Goal: Task Accomplishment & Management: Complete application form

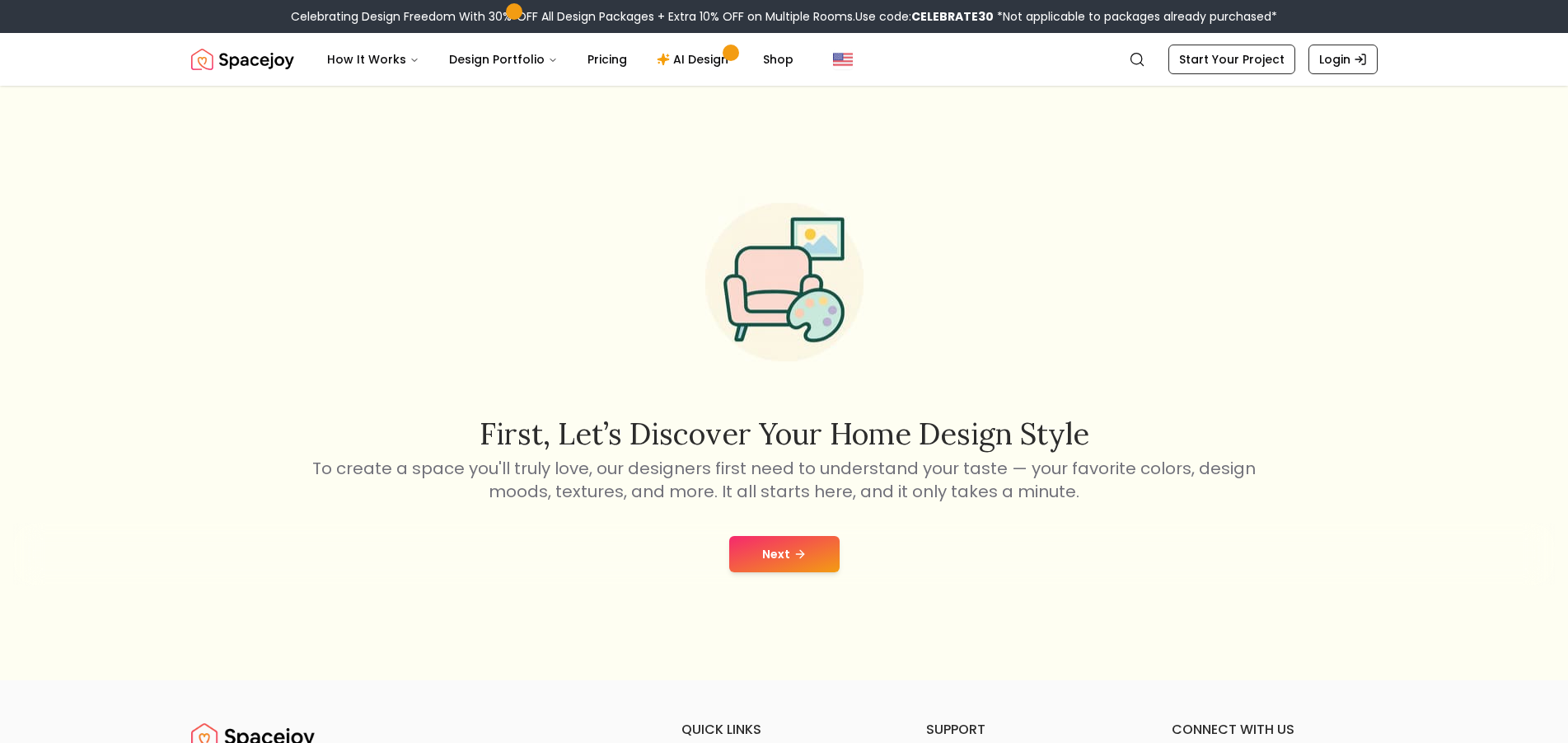
click at [763, 544] on button "Next" at bounding box center [784, 554] width 111 height 36
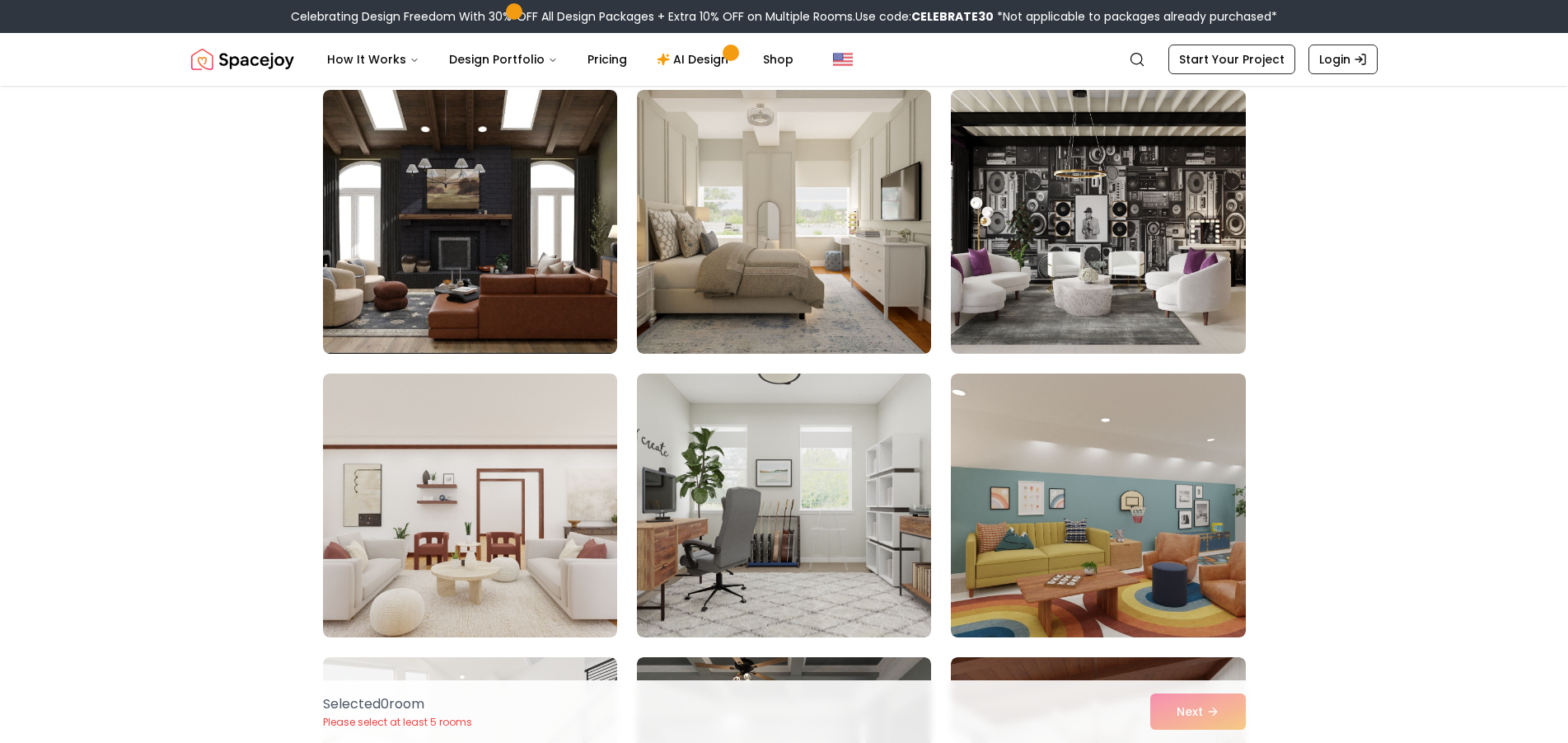
scroll to position [824, 0]
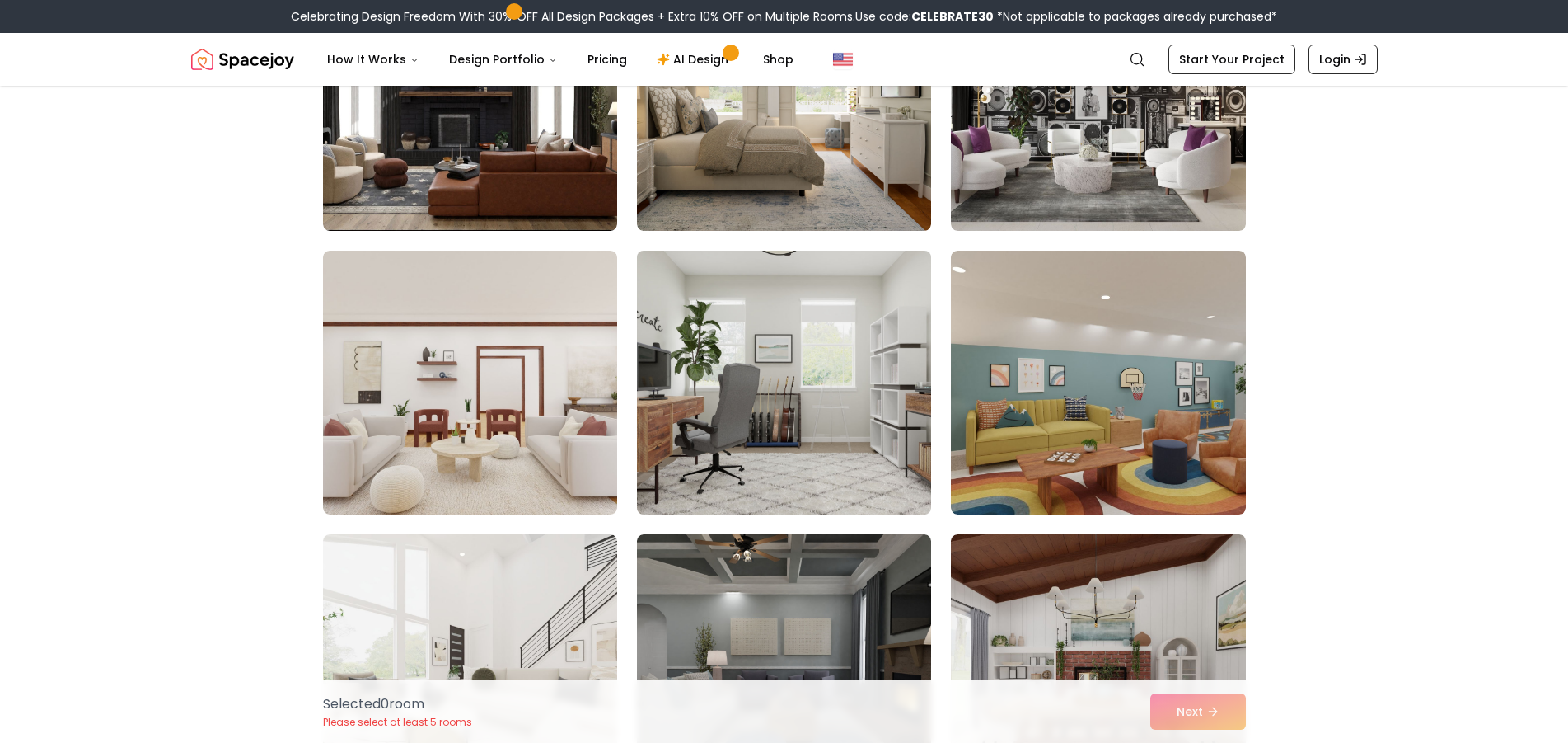
click at [734, 433] on img at bounding box center [784, 382] width 309 height 277
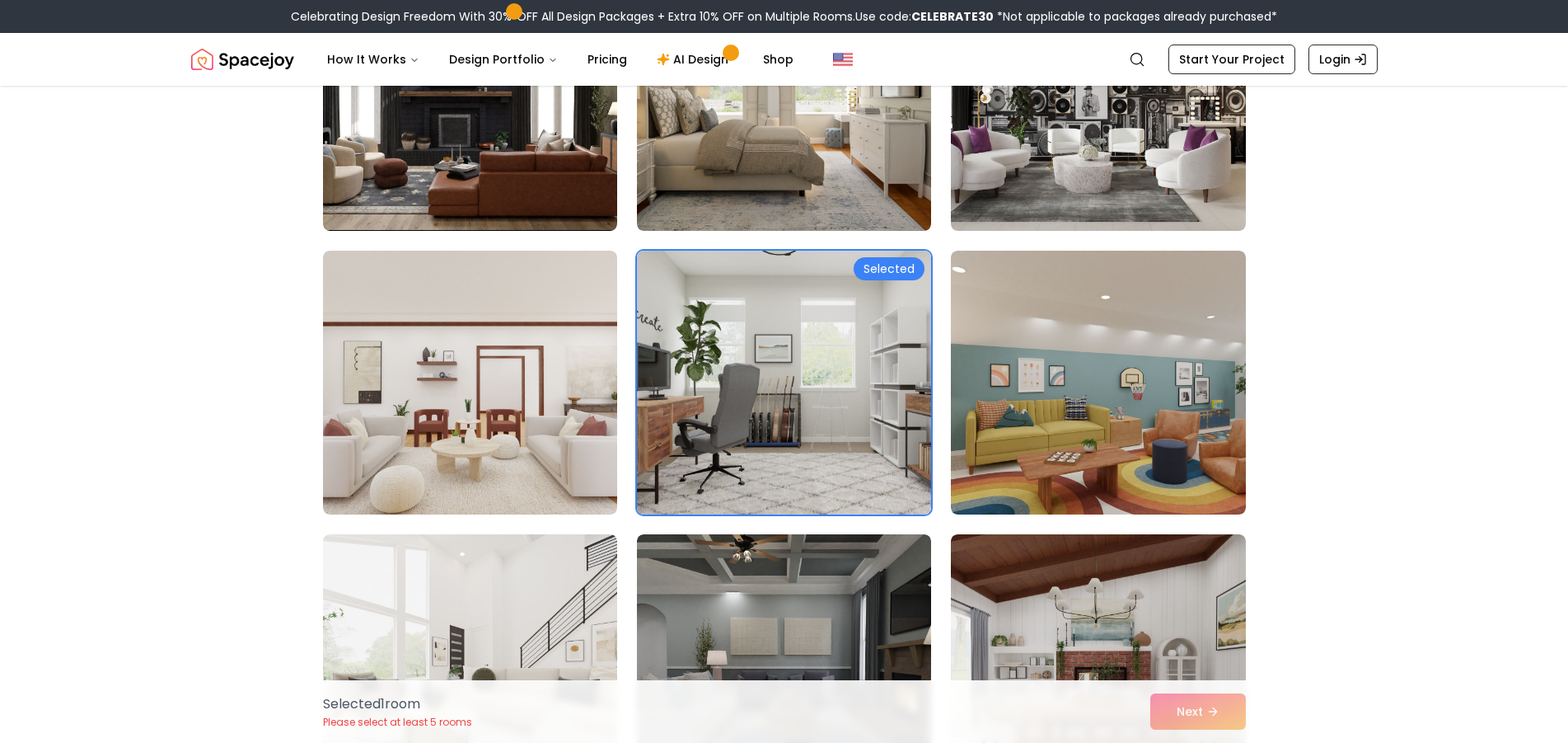
click at [898, 260] on div "Selected" at bounding box center [889, 269] width 71 height 23
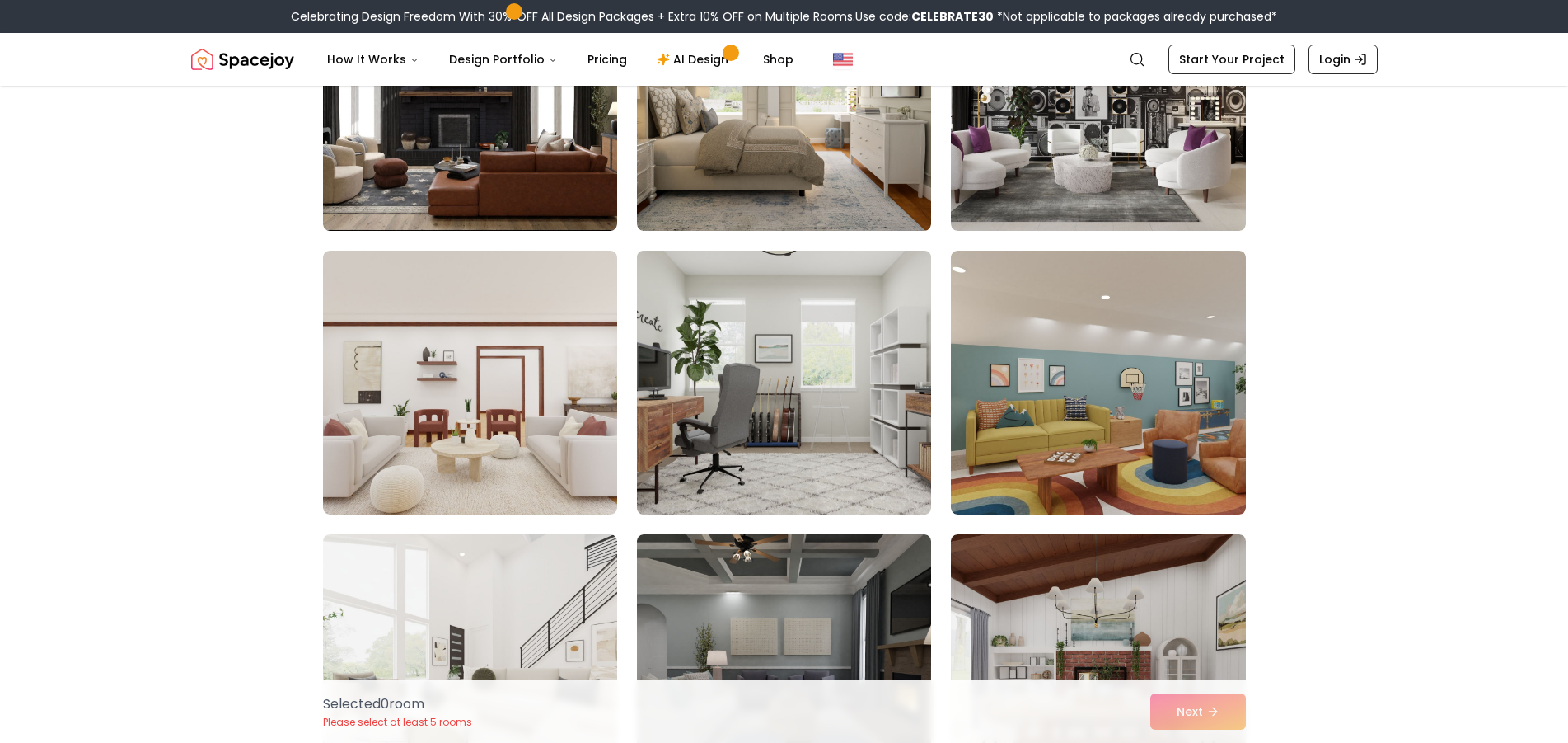
click at [777, 421] on img at bounding box center [784, 382] width 309 height 277
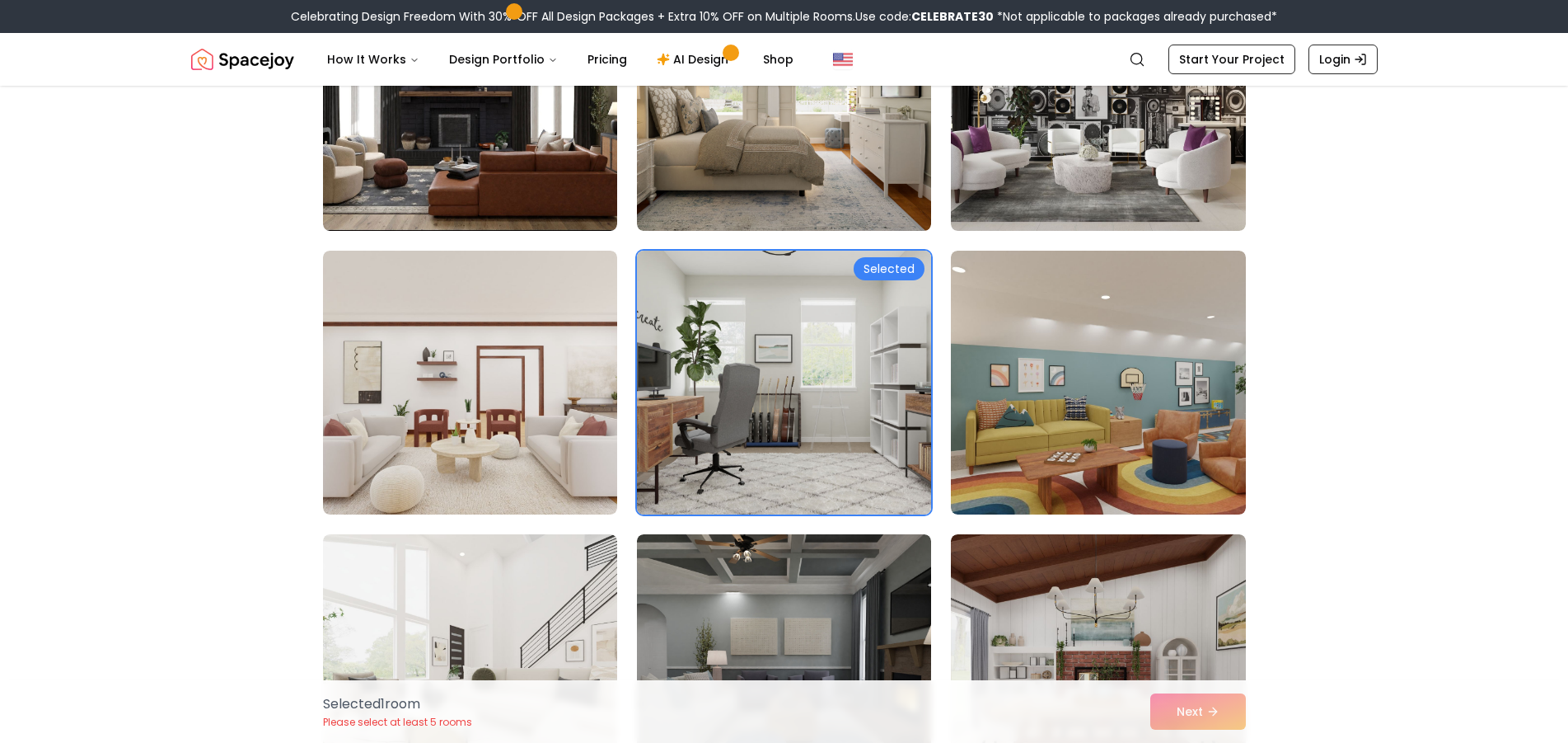
click at [777, 421] on img at bounding box center [784, 382] width 309 height 277
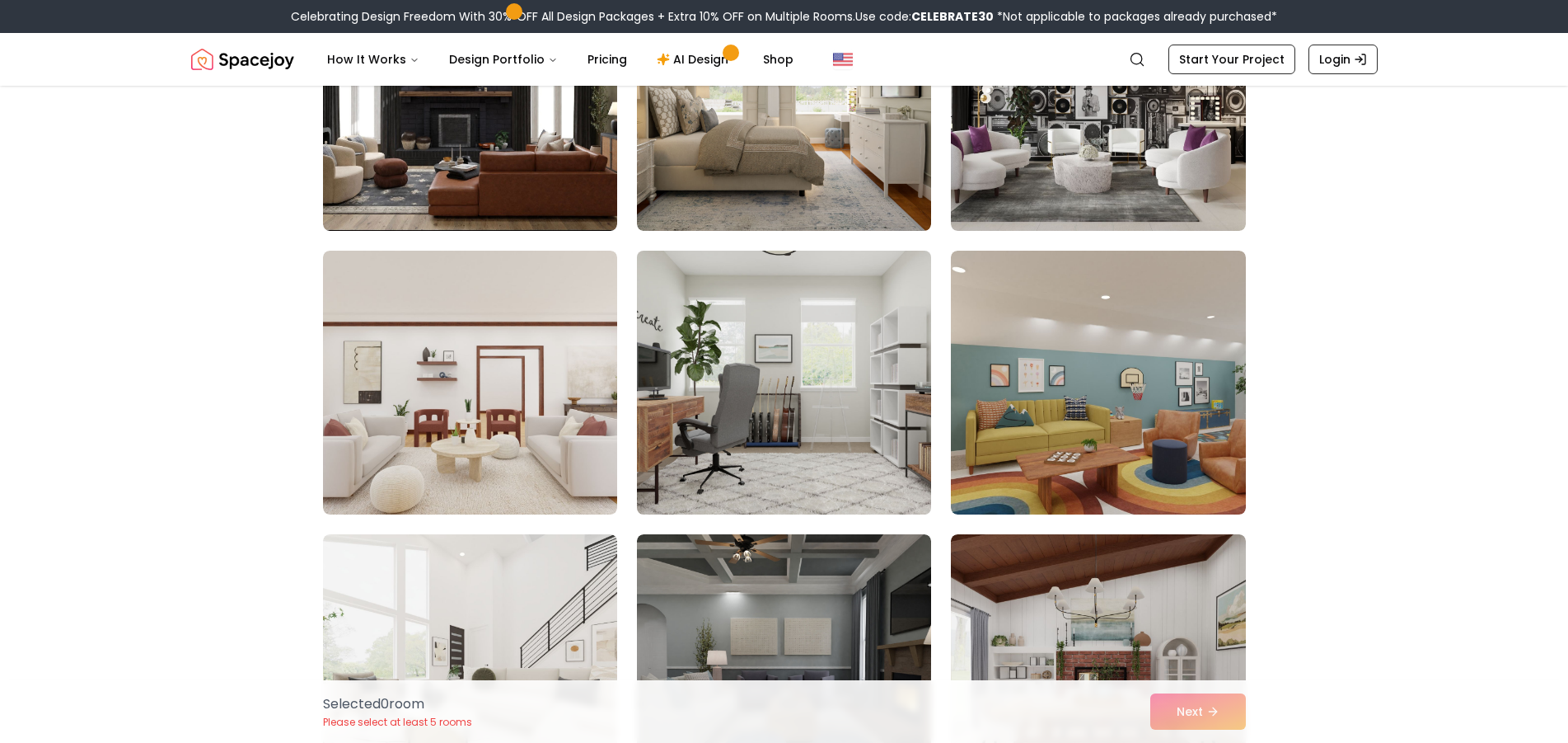
click at [777, 421] on img at bounding box center [784, 382] width 309 height 277
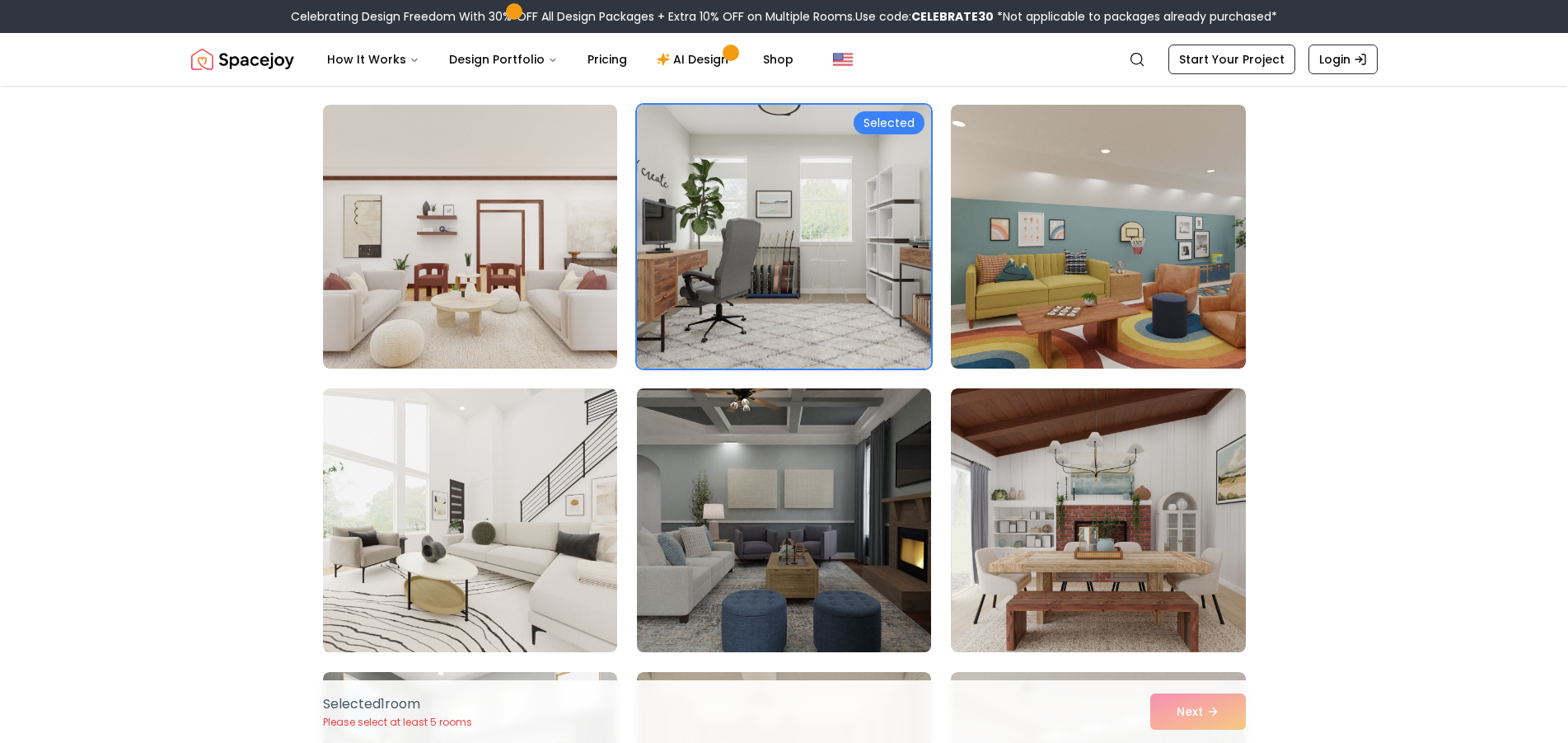
scroll to position [989, 0]
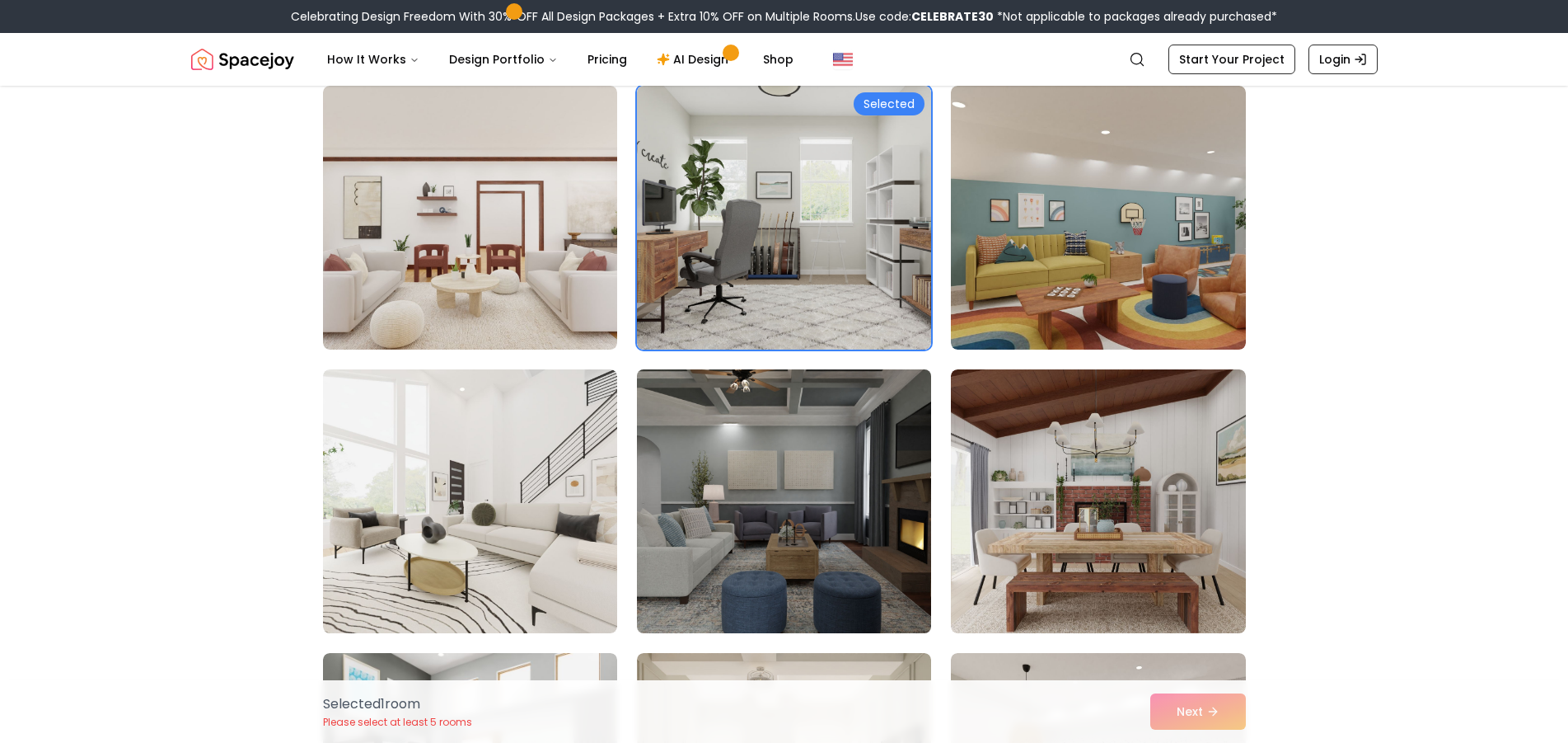
click at [782, 478] on img at bounding box center [784, 500] width 309 height 277
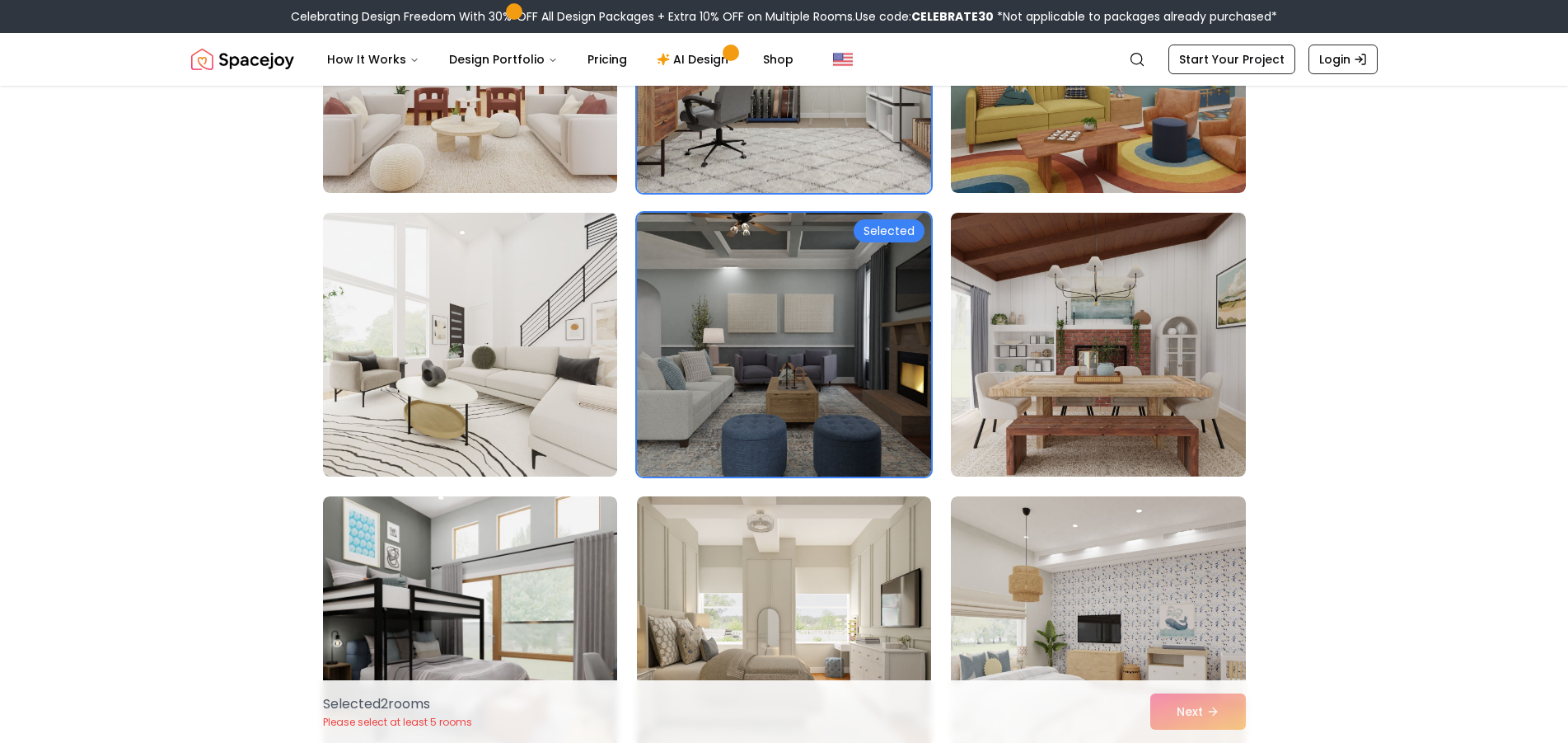
scroll to position [1154, 0]
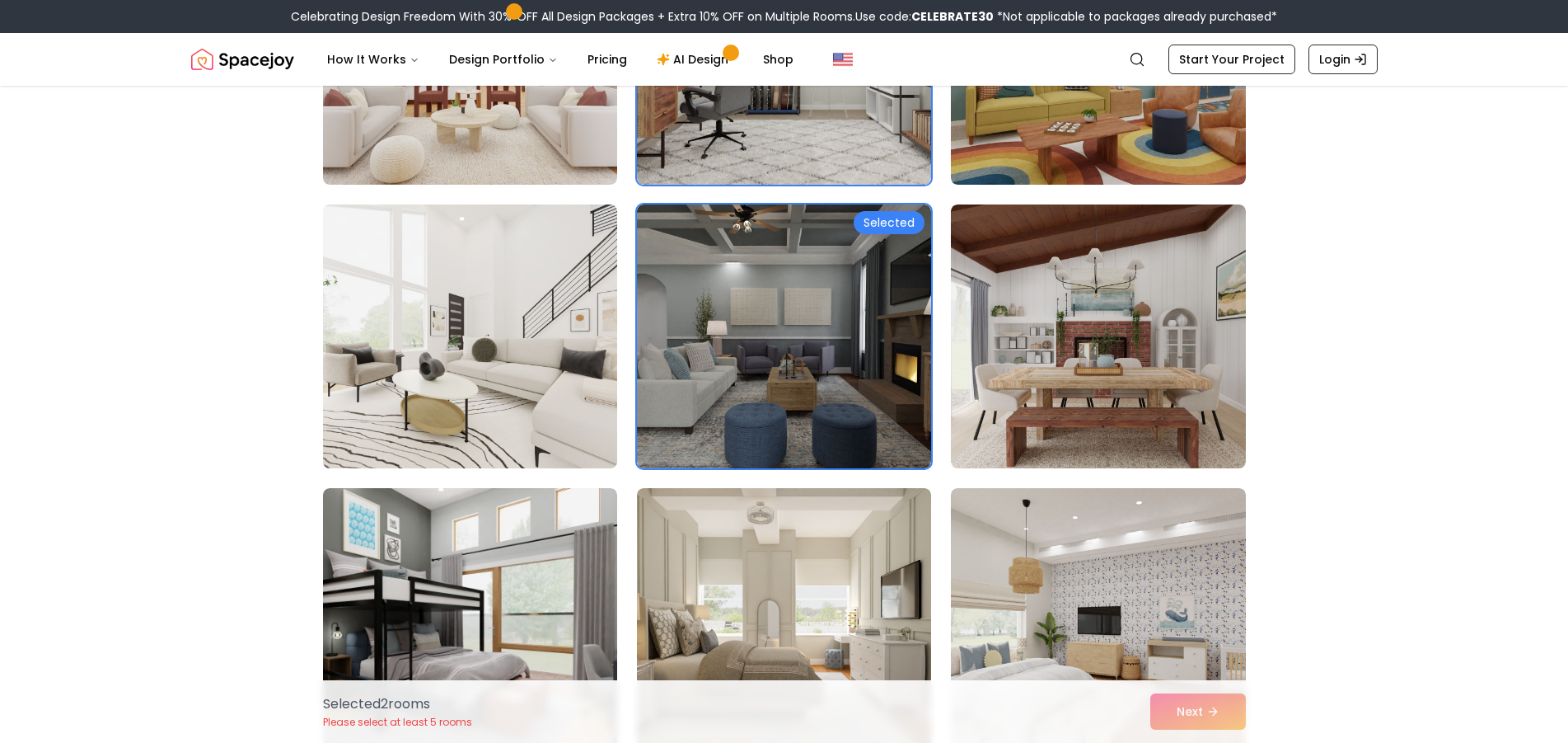
click at [492, 393] on img at bounding box center [469, 335] width 309 height 277
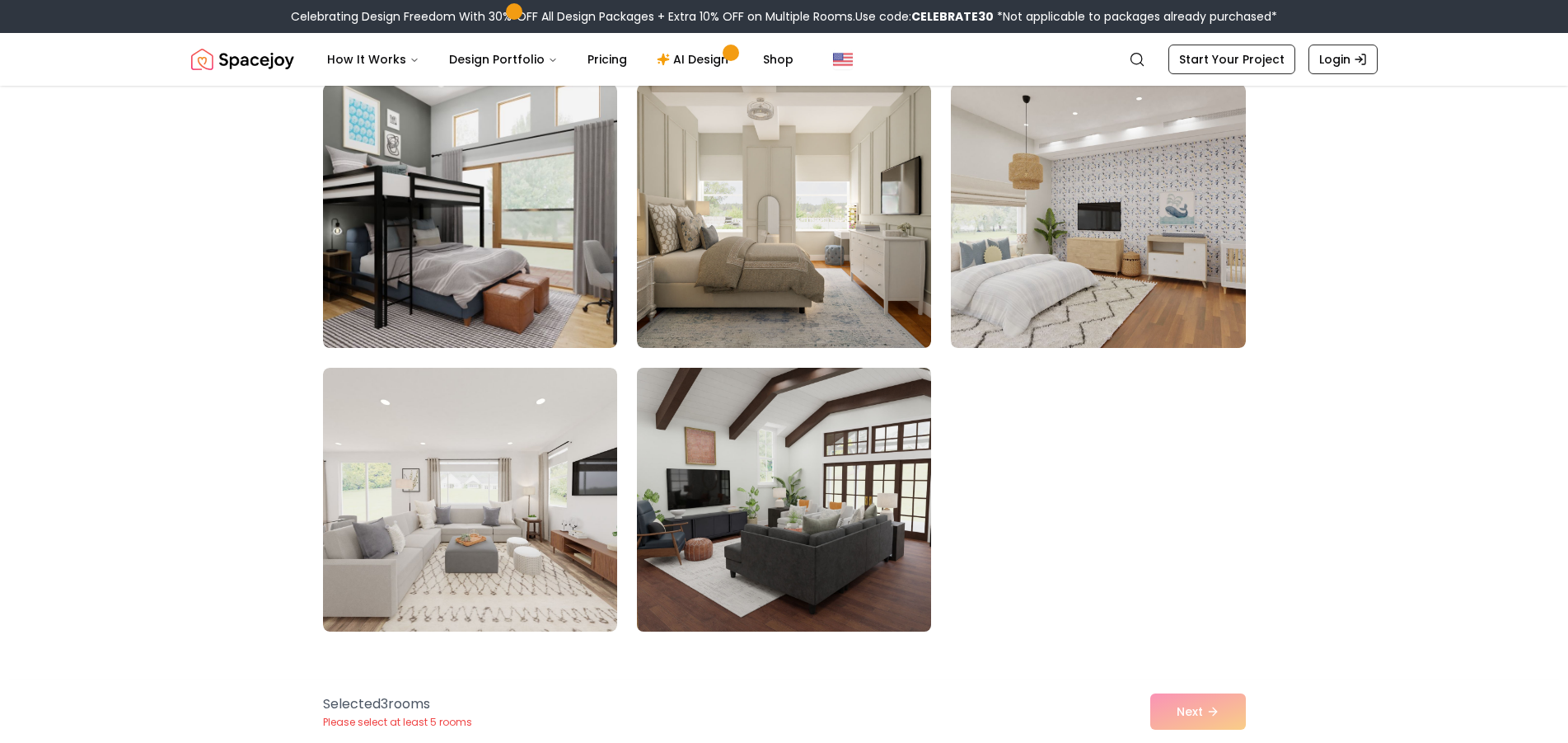
scroll to position [1566, 0]
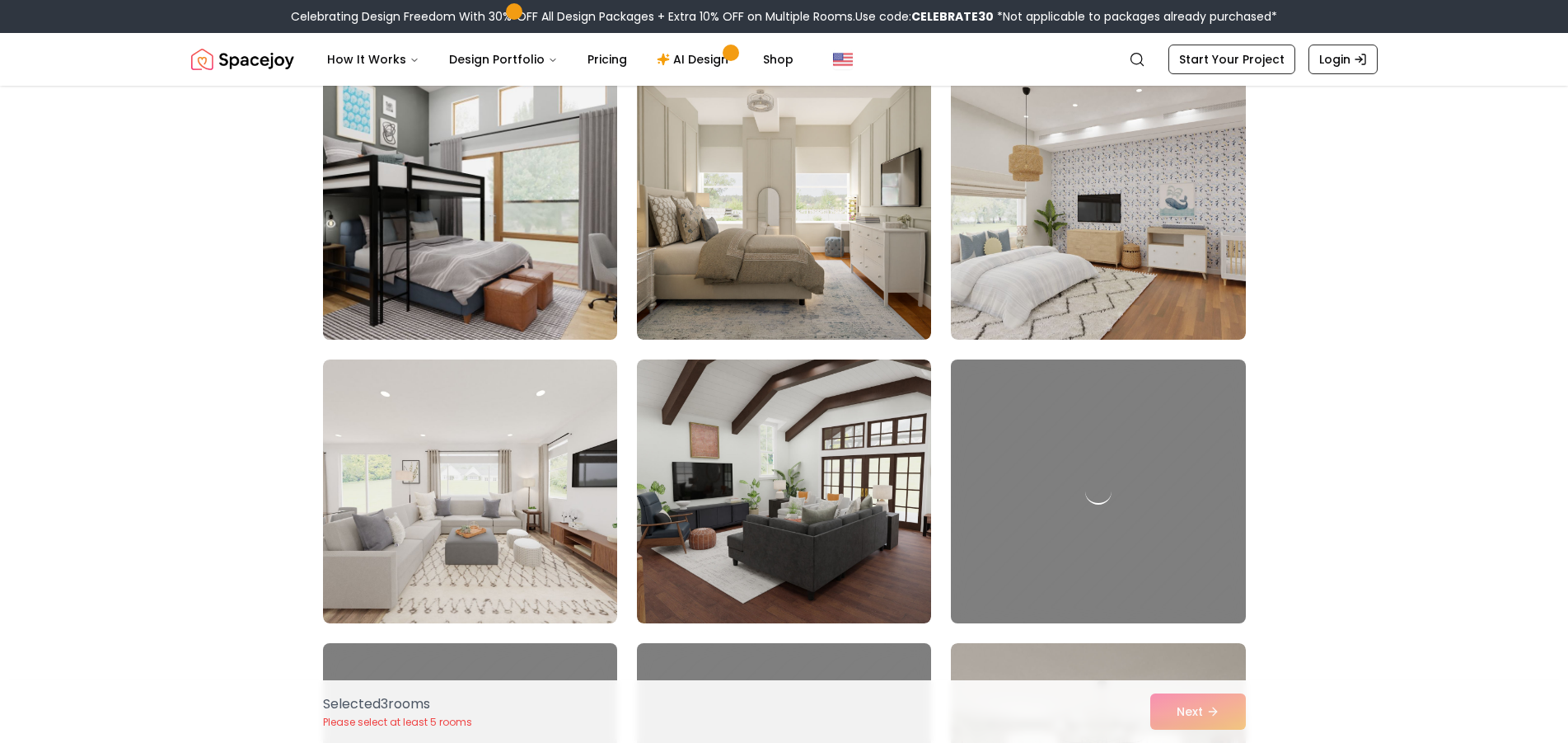
click at [484, 303] on img at bounding box center [469, 207] width 309 height 277
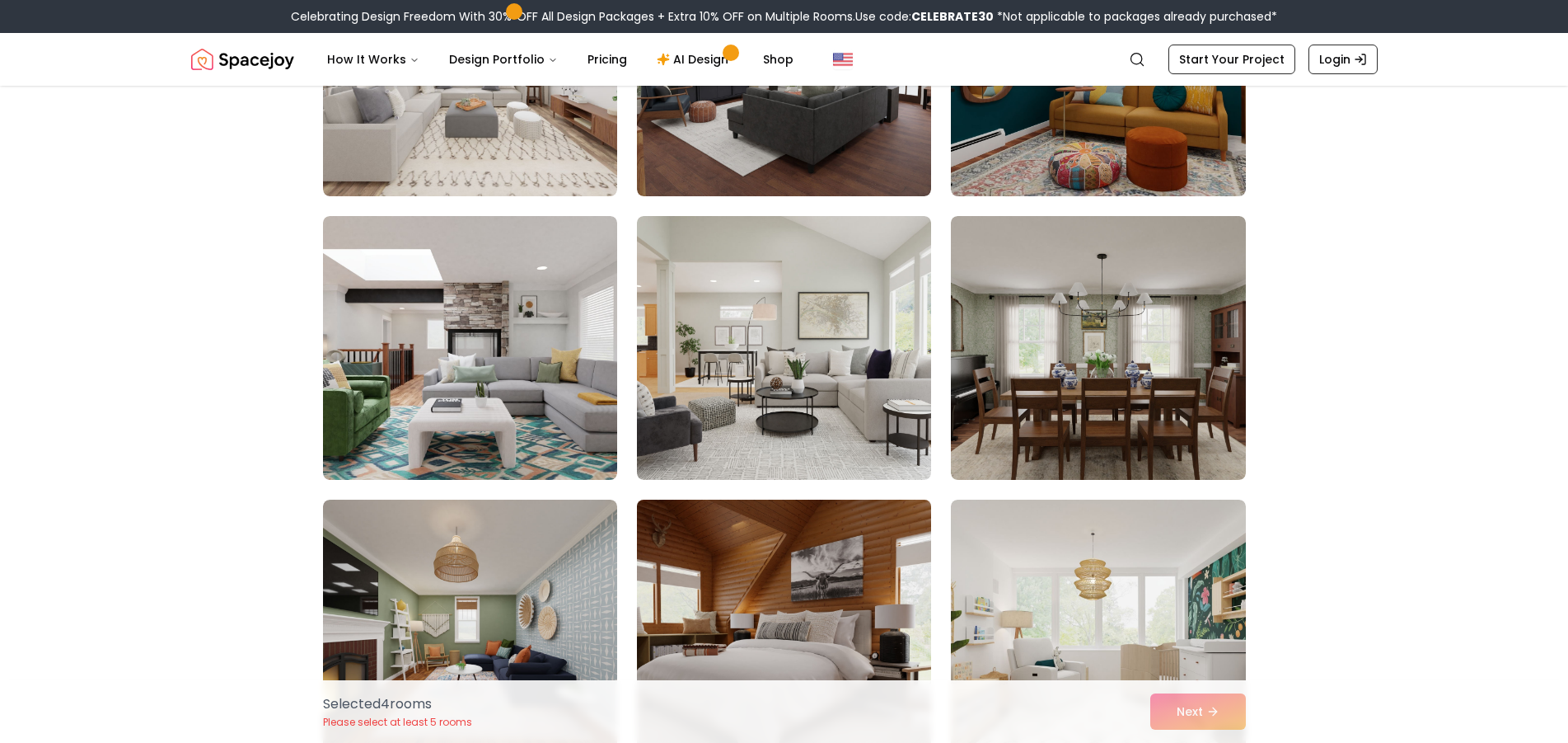
scroll to position [2061, 0]
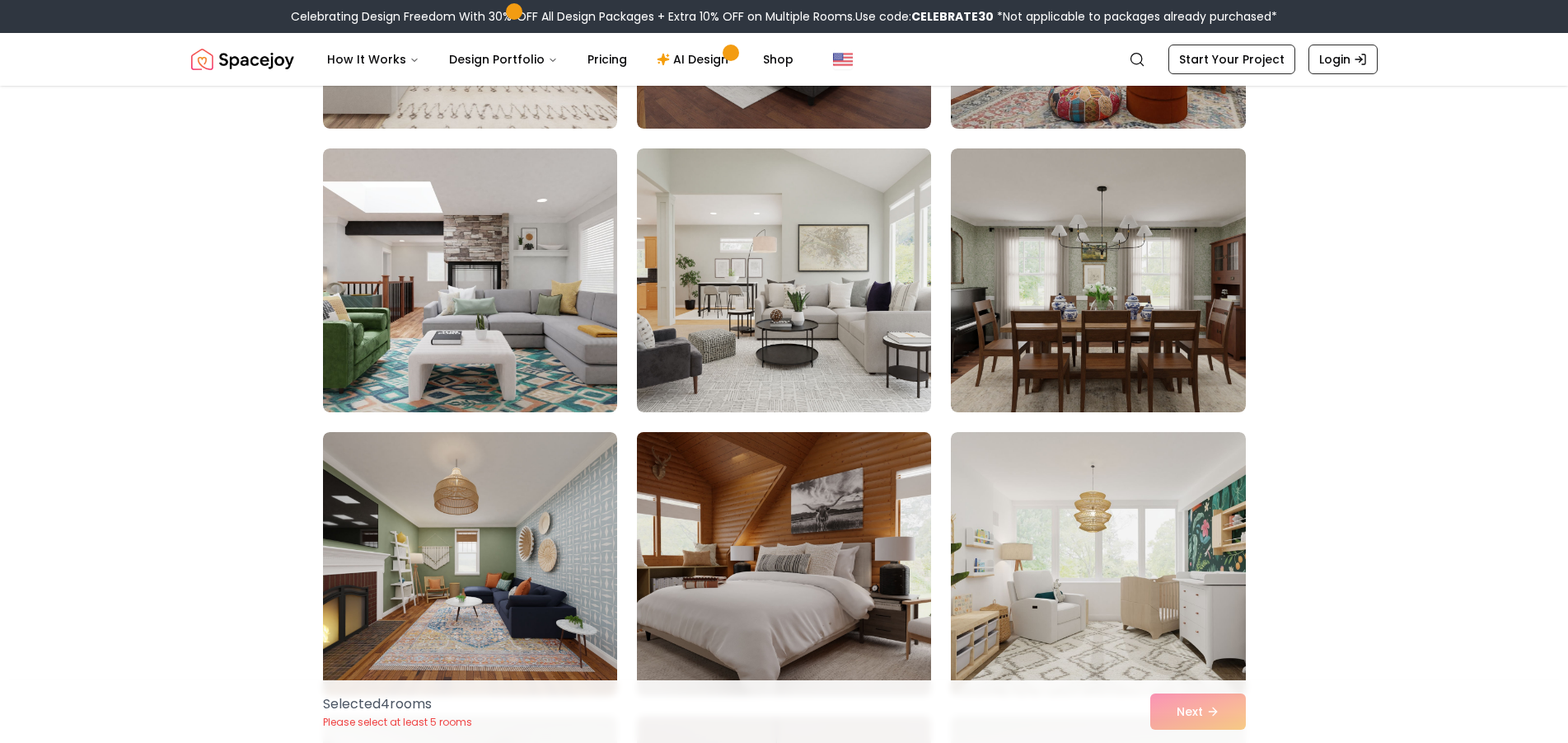
click at [710, 620] on img at bounding box center [784, 564] width 309 height 277
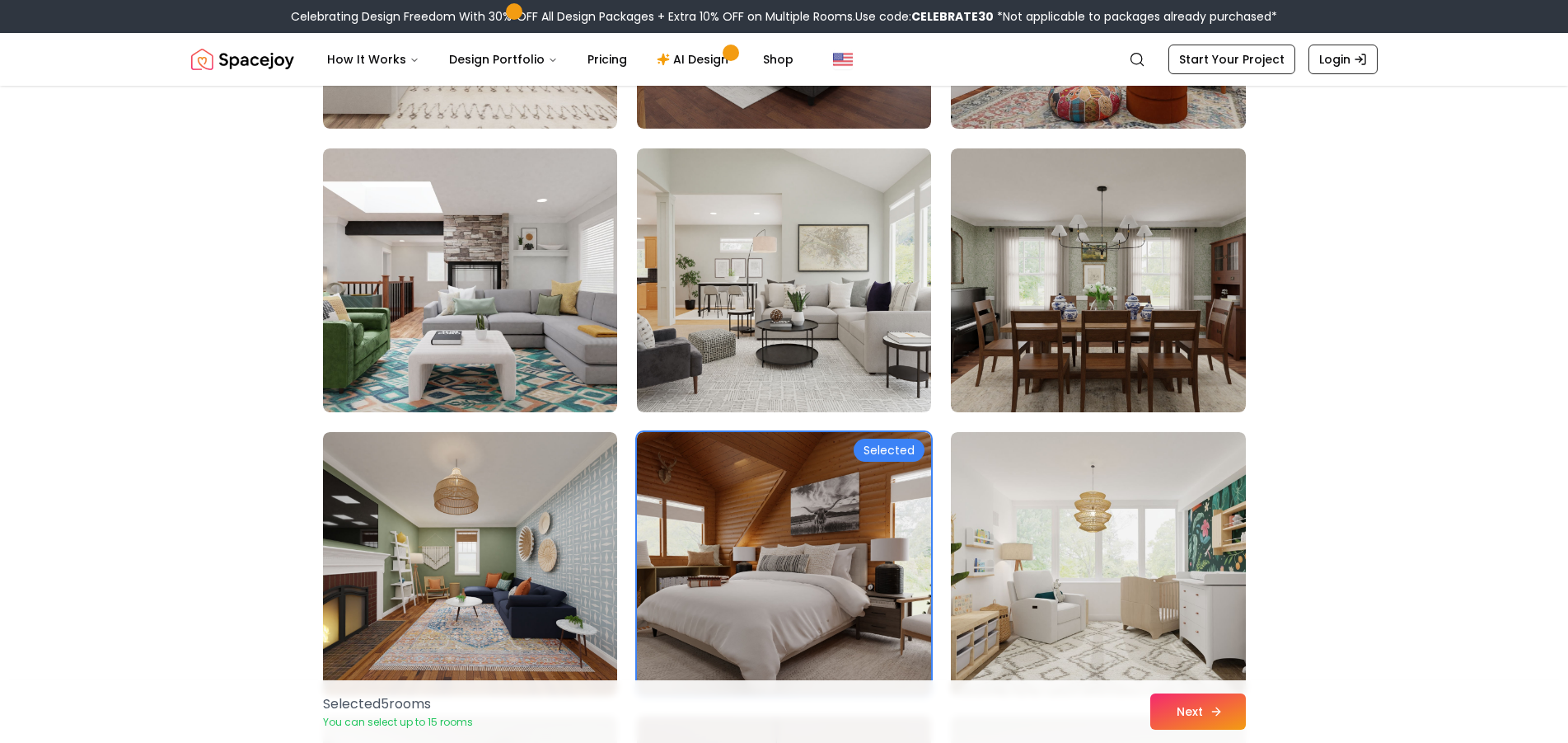
click at [1216, 714] on icon at bounding box center [1216, 711] width 14 height 14
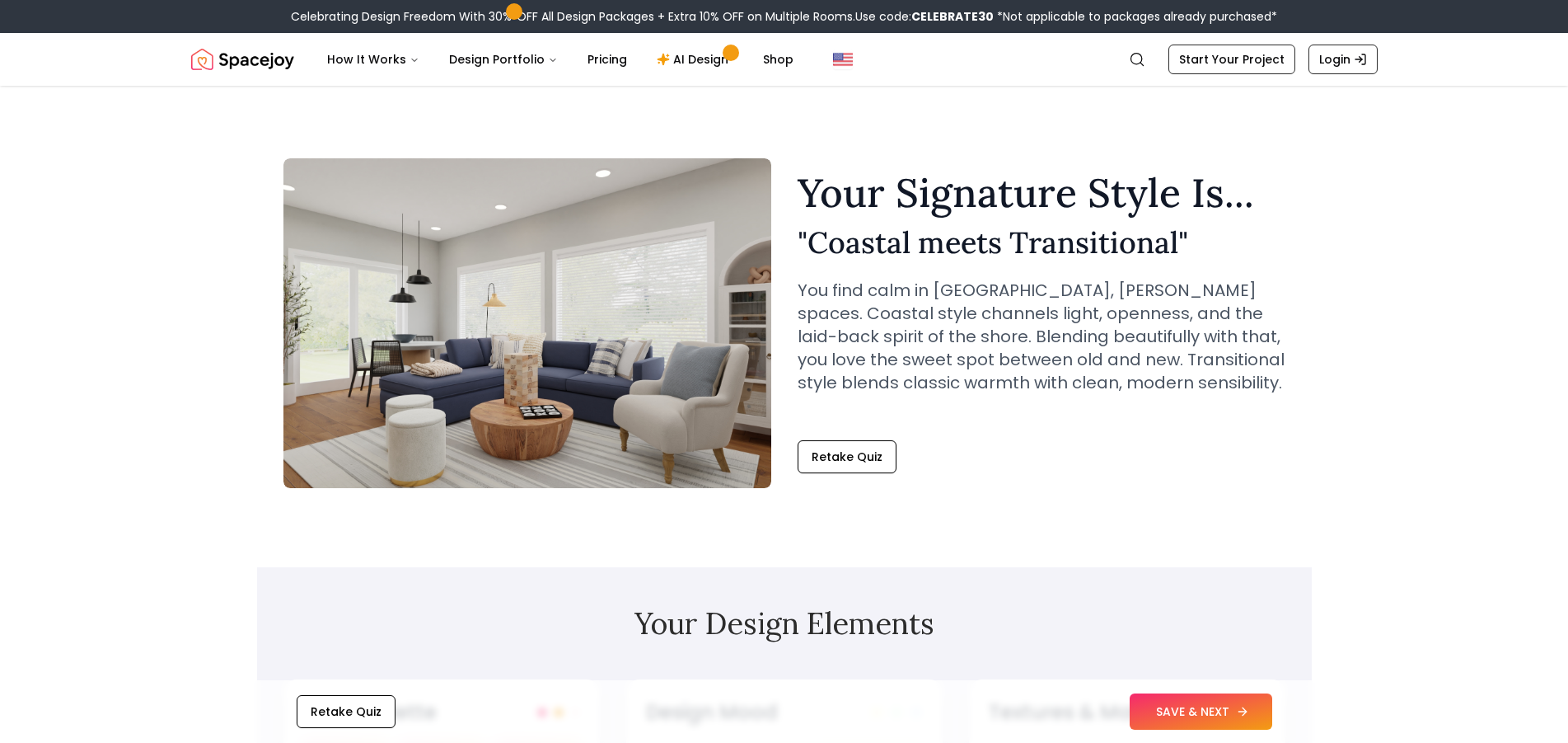
click at [1183, 709] on button "SAVE & NEXT" at bounding box center [1201, 711] width 142 height 36
